Goal: Register for event/course

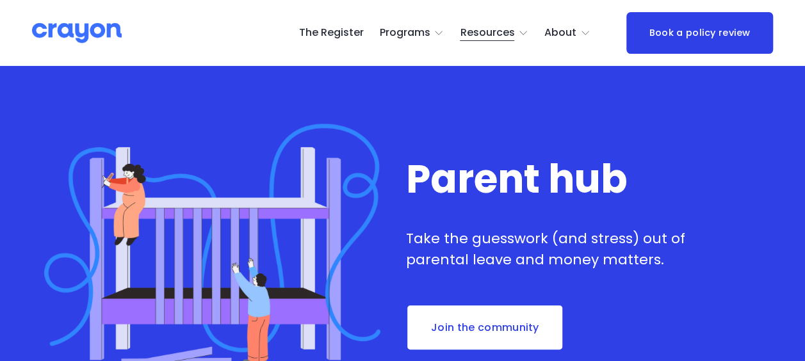
click at [332, 35] on link "The Register" at bounding box center [331, 33] width 65 height 20
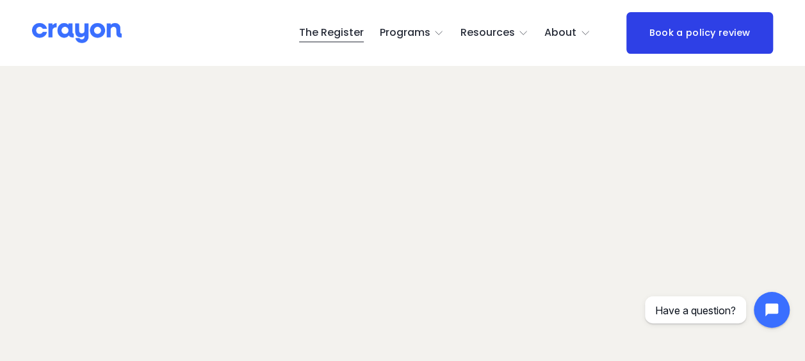
scroll to position [126, 0]
click at [330, 34] on link "The Register" at bounding box center [331, 33] width 65 height 20
click at [320, 36] on link "The Register" at bounding box center [331, 33] width 65 height 20
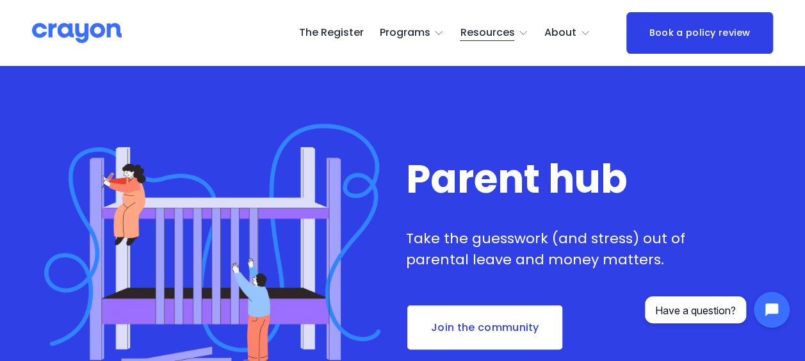
click at [328, 29] on link "The Register" at bounding box center [331, 33] width 65 height 20
